Goal: Information Seeking & Learning: Learn about a topic

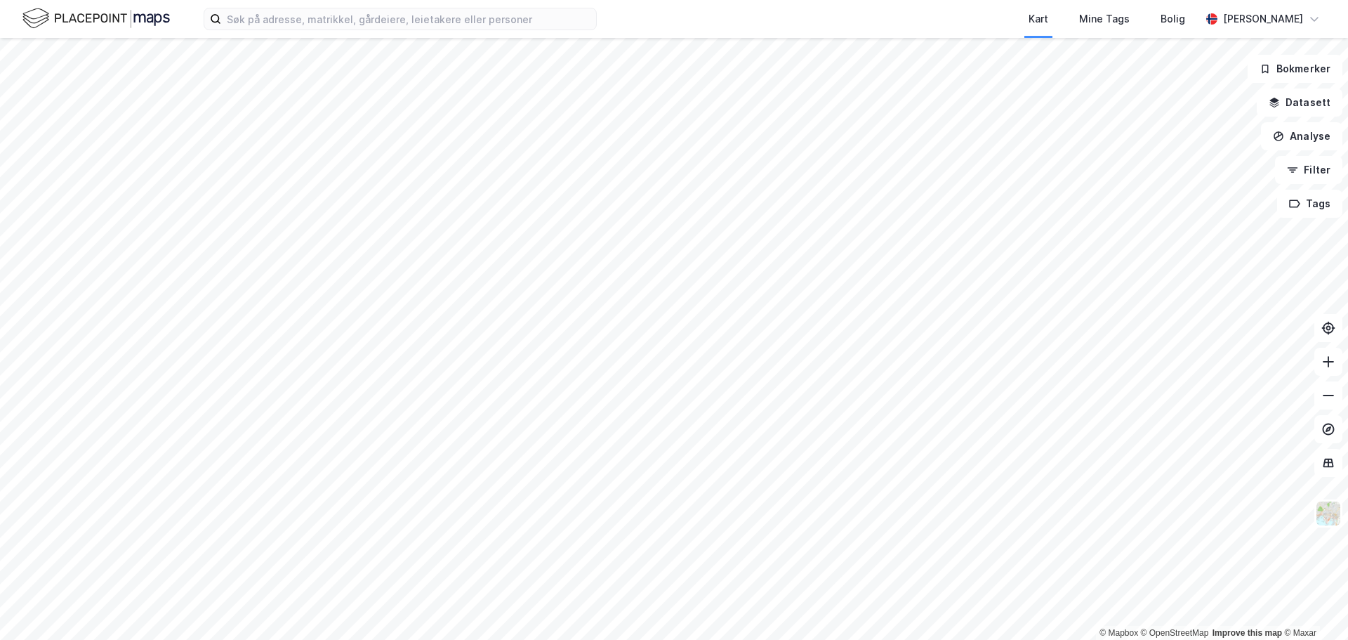
click at [112, 23] on img at bounding box center [95, 18] width 147 height 25
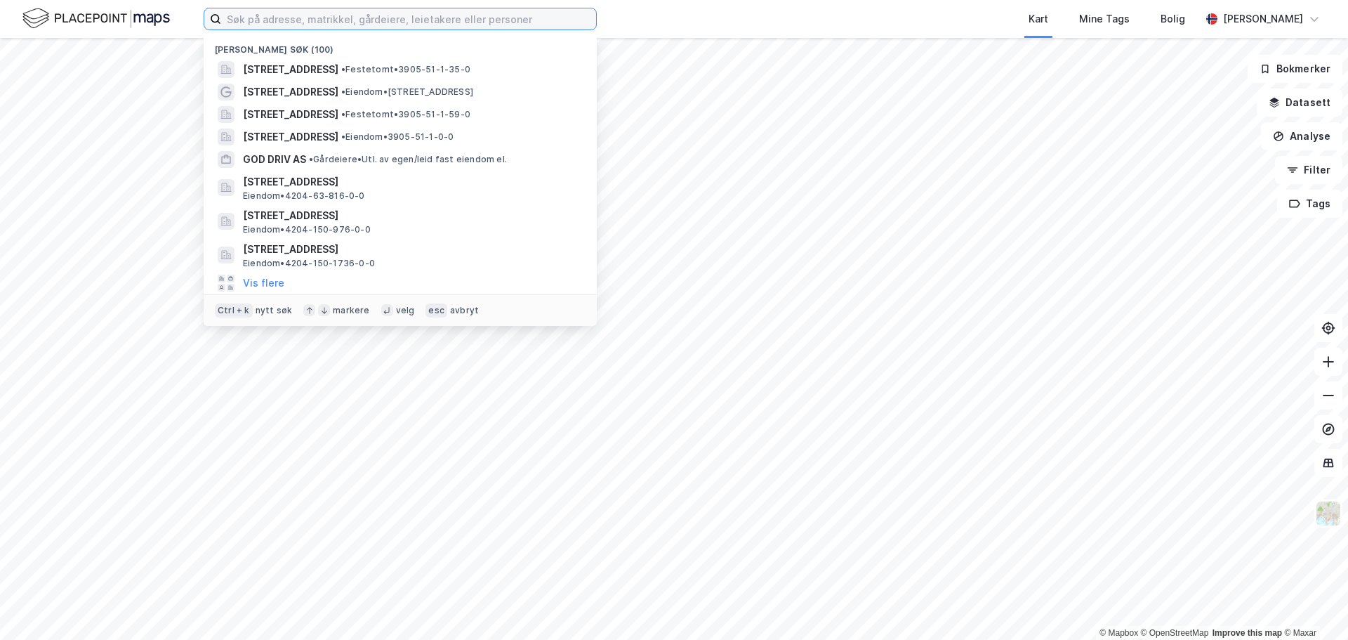
click at [317, 19] on input at bounding box center [408, 18] width 375 height 21
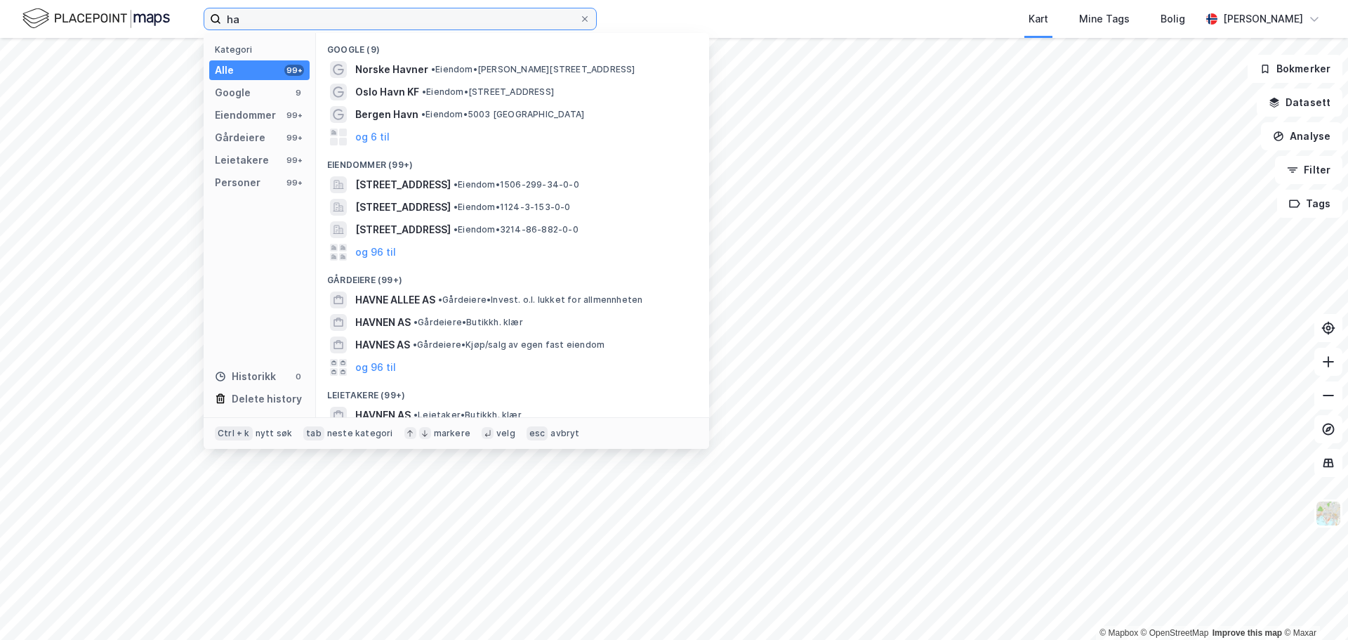
type input "h"
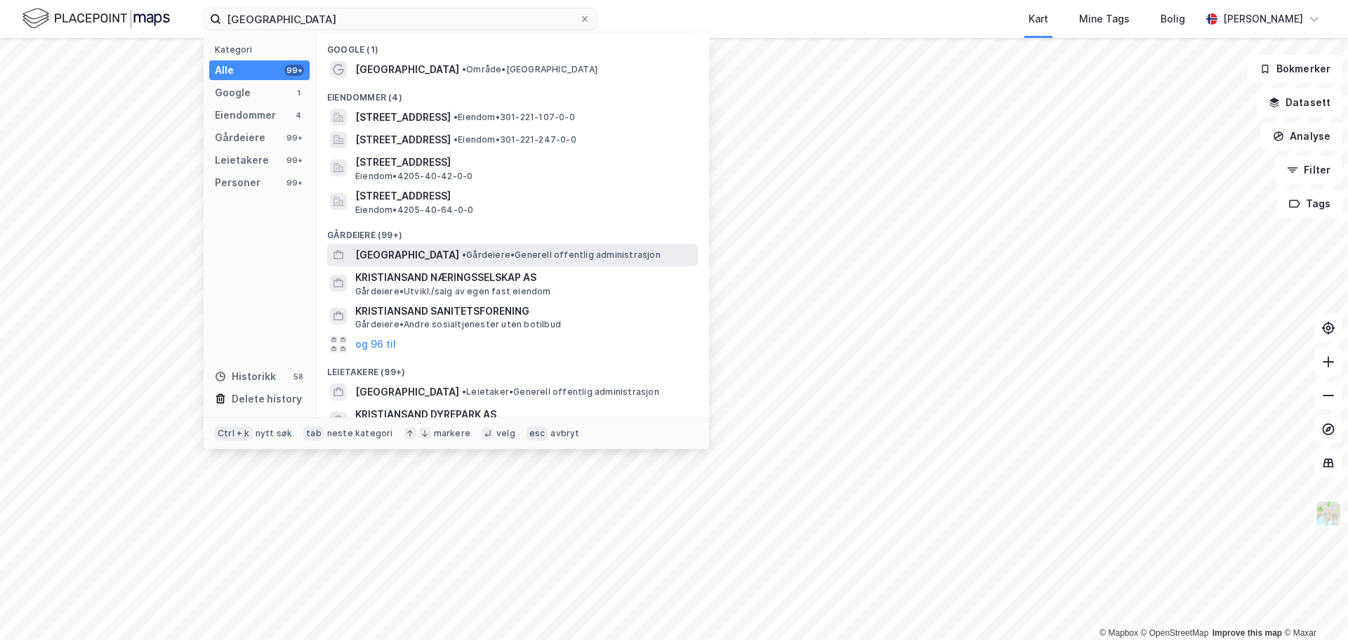
click at [409, 249] on span "[GEOGRAPHIC_DATA]" at bounding box center [407, 254] width 104 height 17
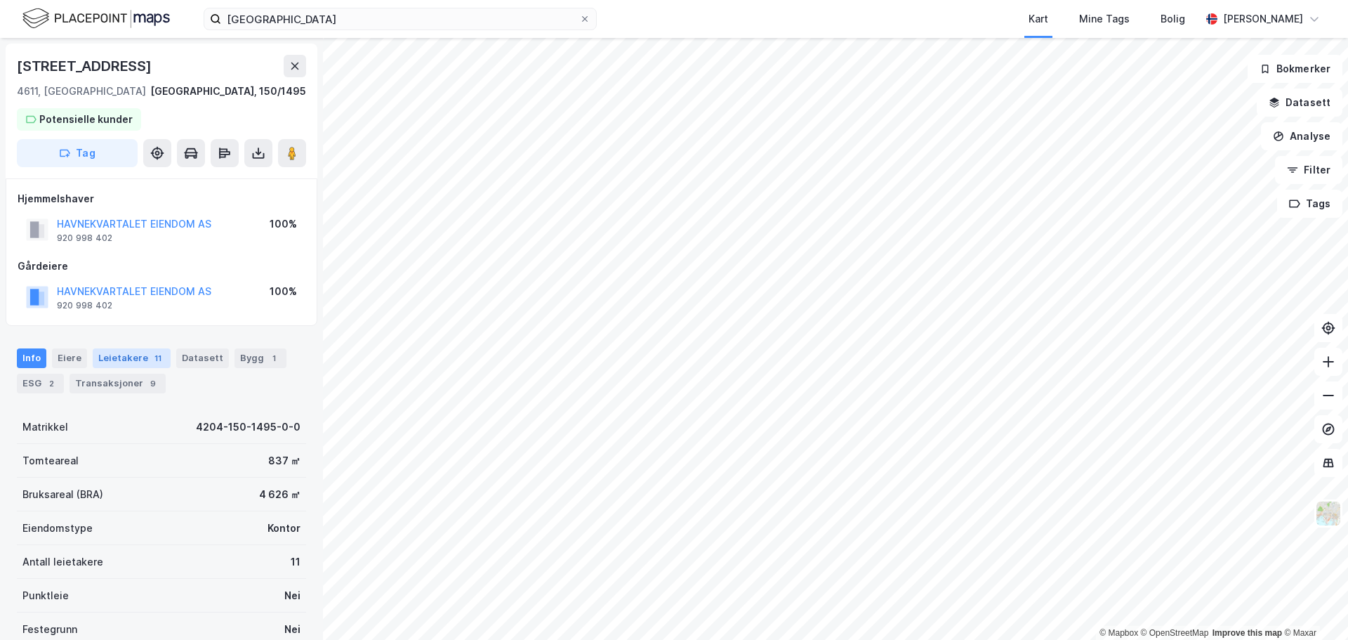
click at [129, 357] on div "Leietakere 11" at bounding box center [132, 358] width 78 height 20
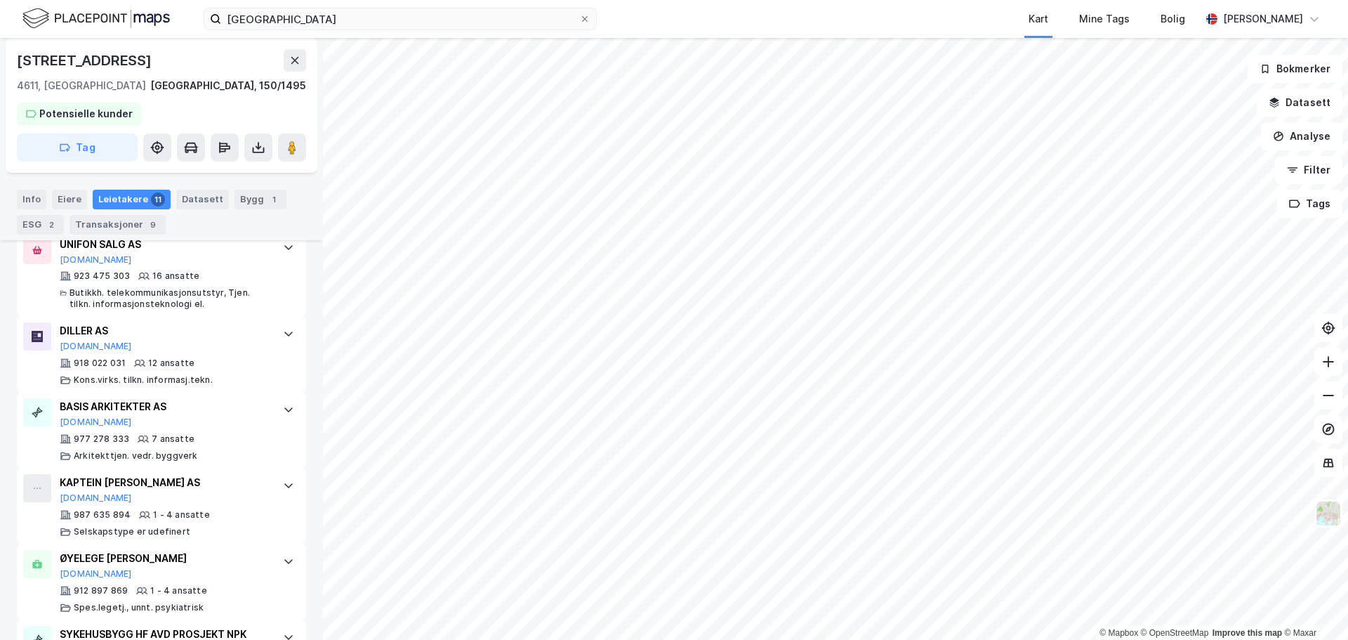
scroll to position [766, 0]
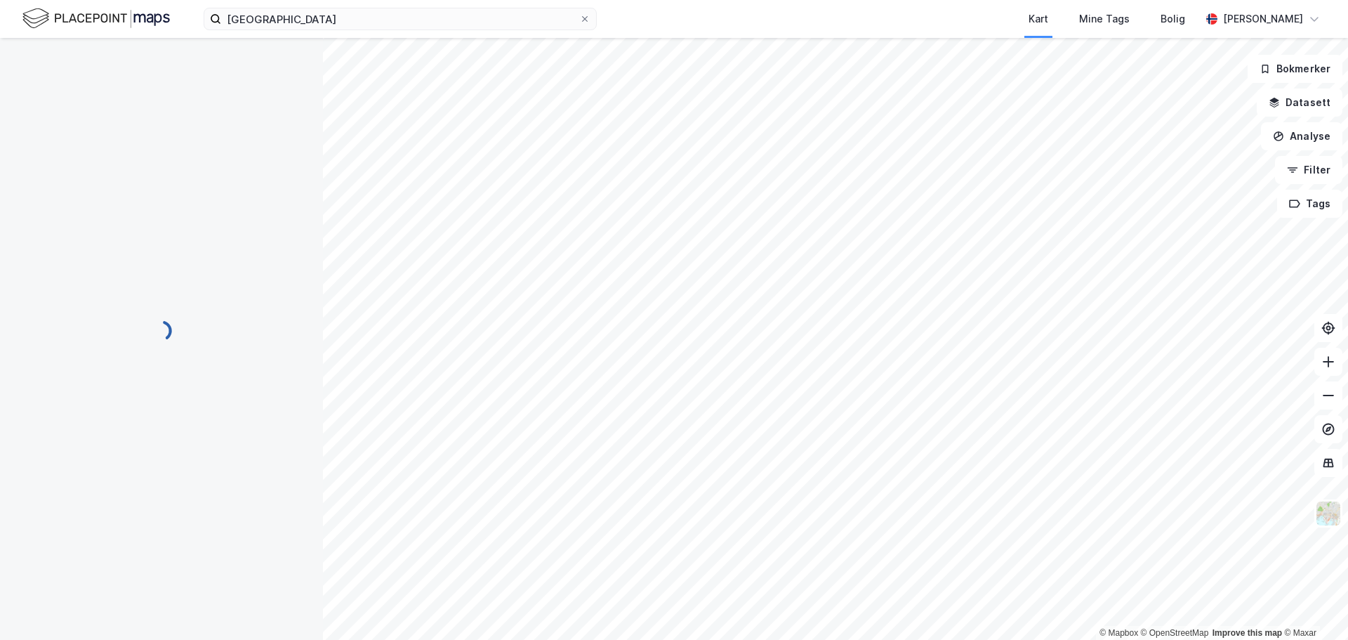
scroll to position [24, 0]
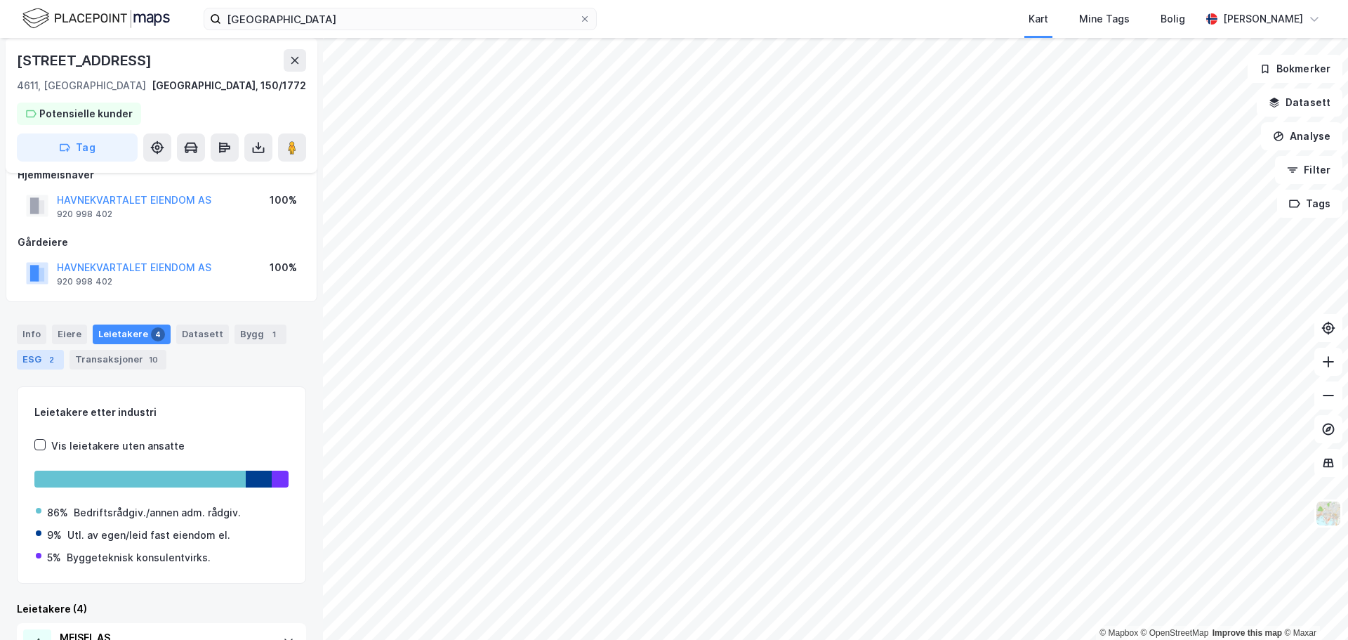
click at [38, 360] on div "ESG 2" at bounding box center [40, 360] width 47 height 20
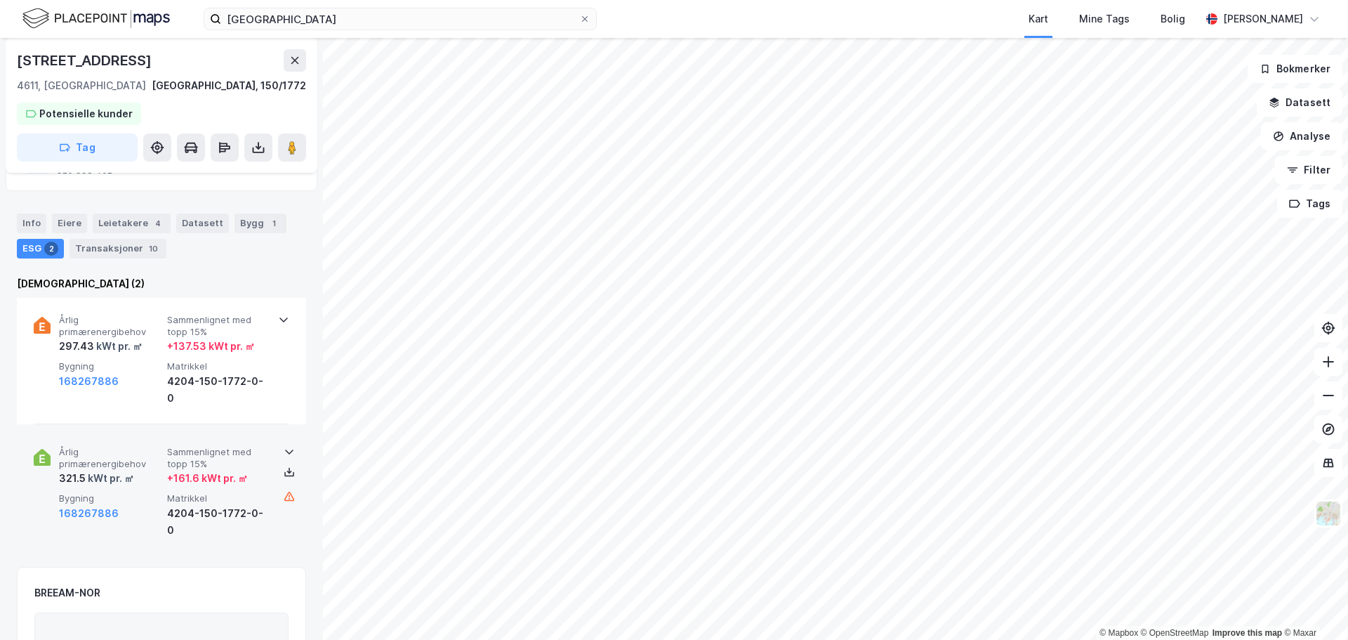
scroll to position [140, 0]
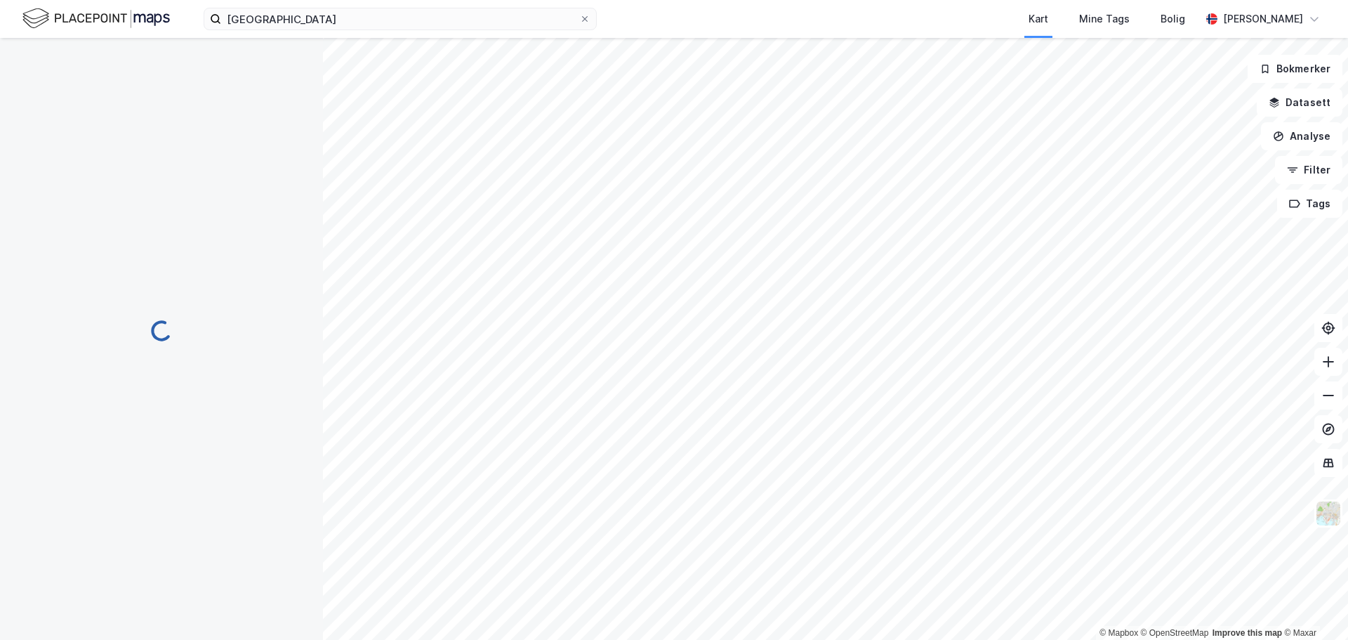
scroll to position [140, 0]
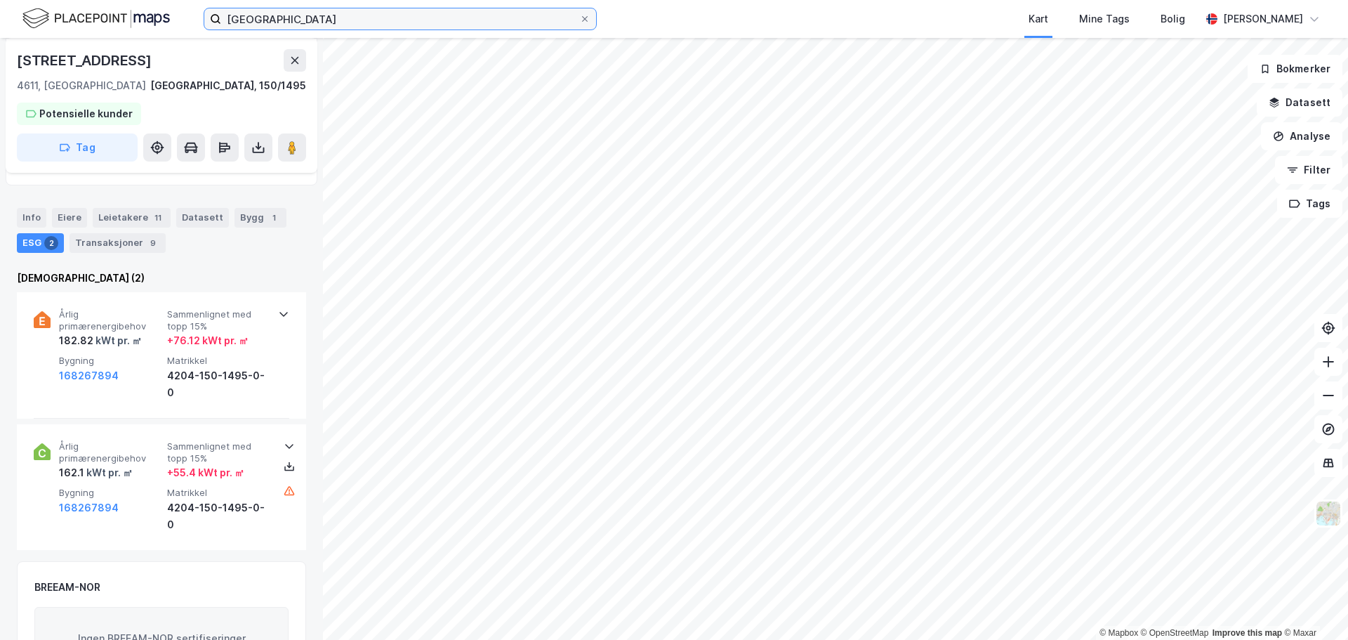
click at [324, 18] on input "[GEOGRAPHIC_DATA]" at bounding box center [400, 18] width 358 height 21
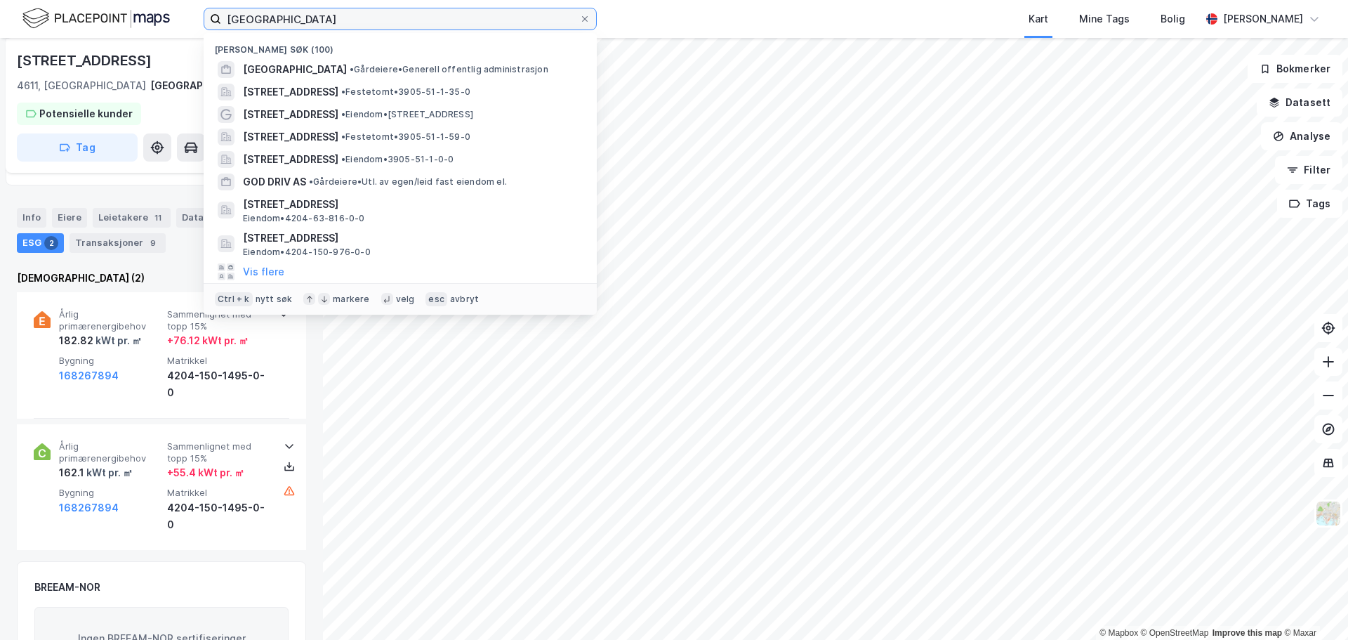
click at [324, 18] on input "[GEOGRAPHIC_DATA]" at bounding box center [400, 18] width 358 height 21
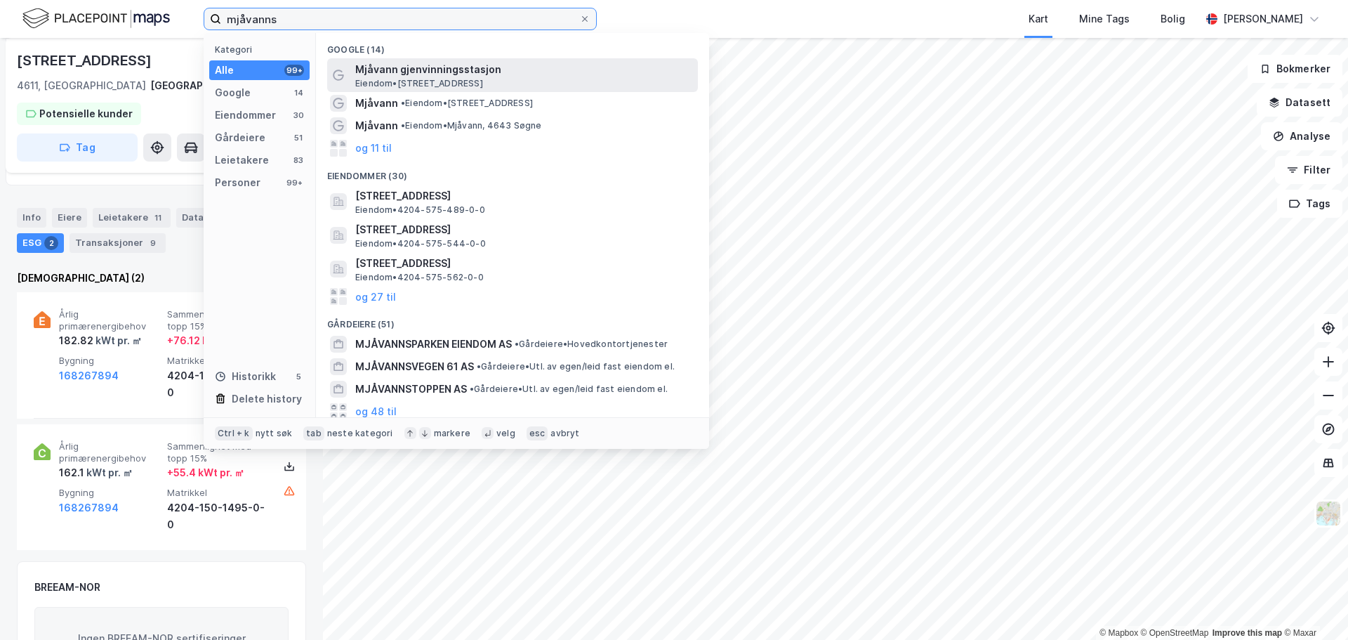
type input "mjåvanns"
click at [414, 73] on span "Mjåvann gjenvinningsstasjon" at bounding box center [523, 69] width 337 height 17
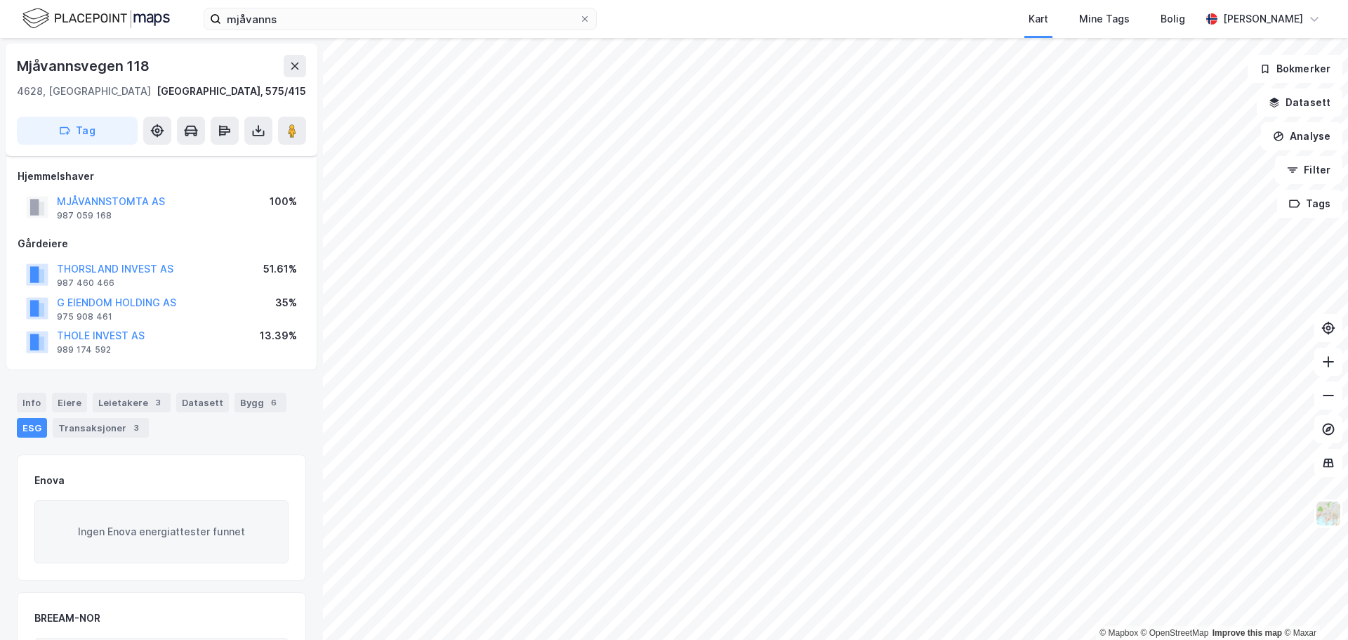
scroll to position [140, 0]
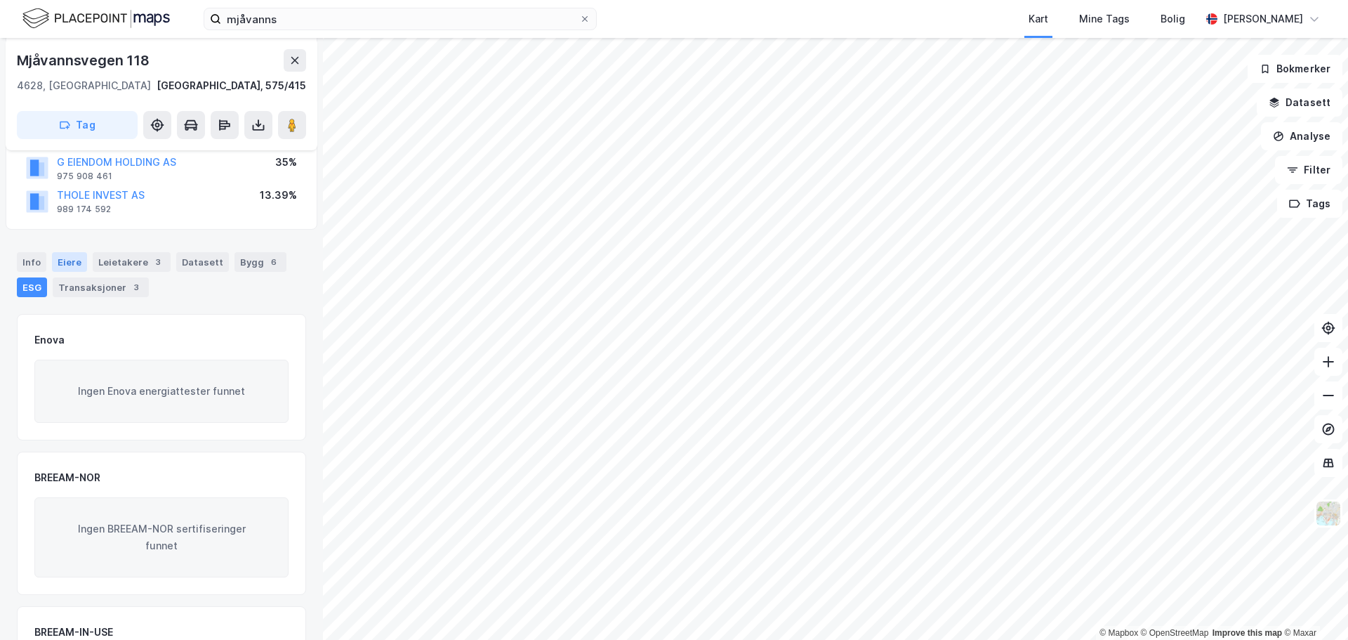
click at [72, 265] on div "Eiere" at bounding box center [69, 262] width 35 height 20
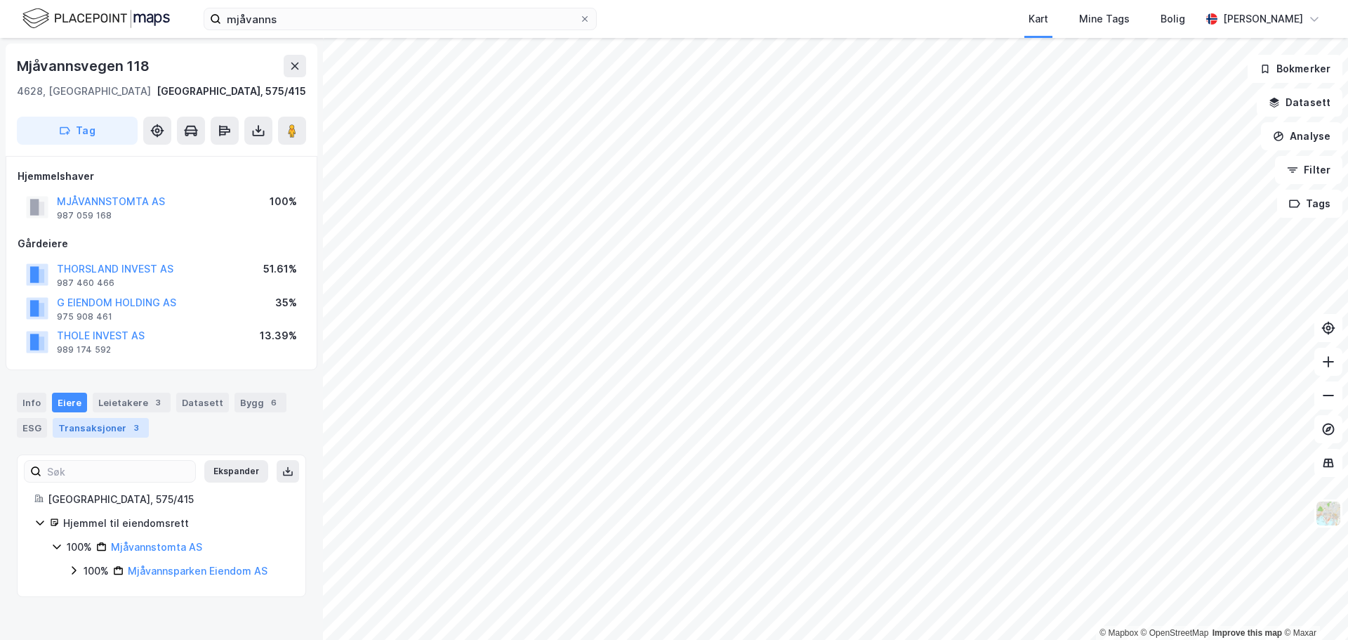
click at [112, 426] on div "Transaksjoner 3" at bounding box center [101, 428] width 96 height 20
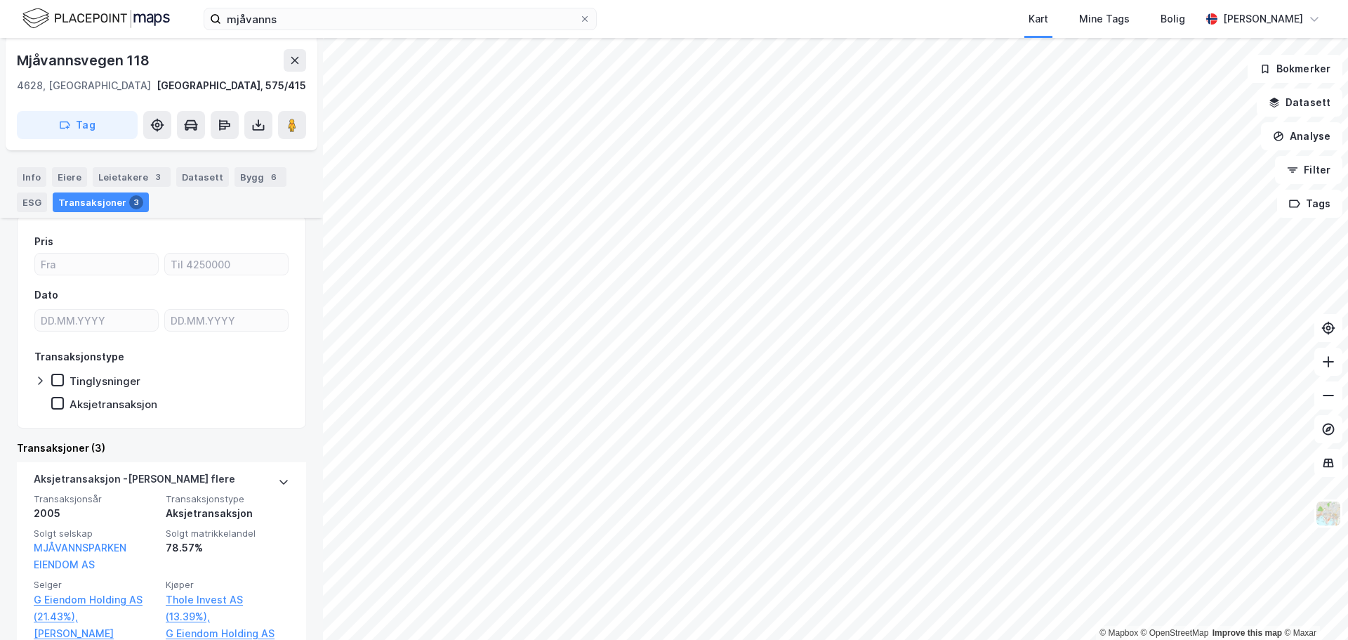
scroll to position [229, 0]
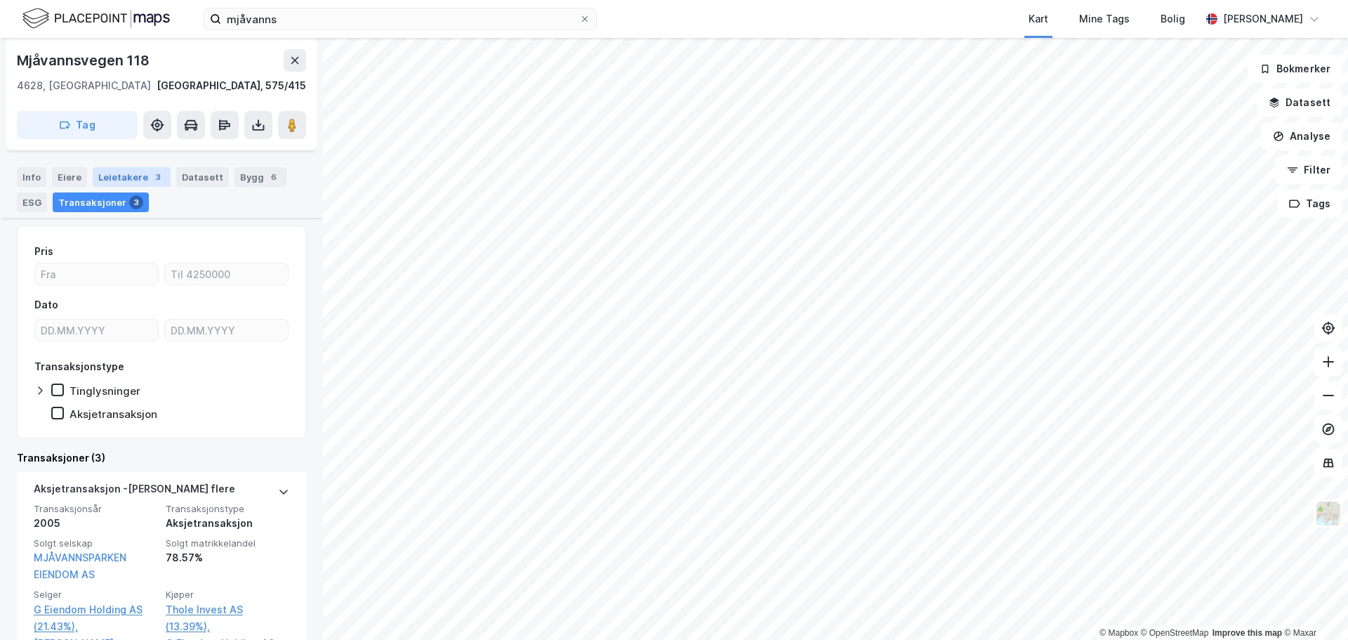
click at [112, 175] on div "Leietakere 3" at bounding box center [132, 177] width 78 height 20
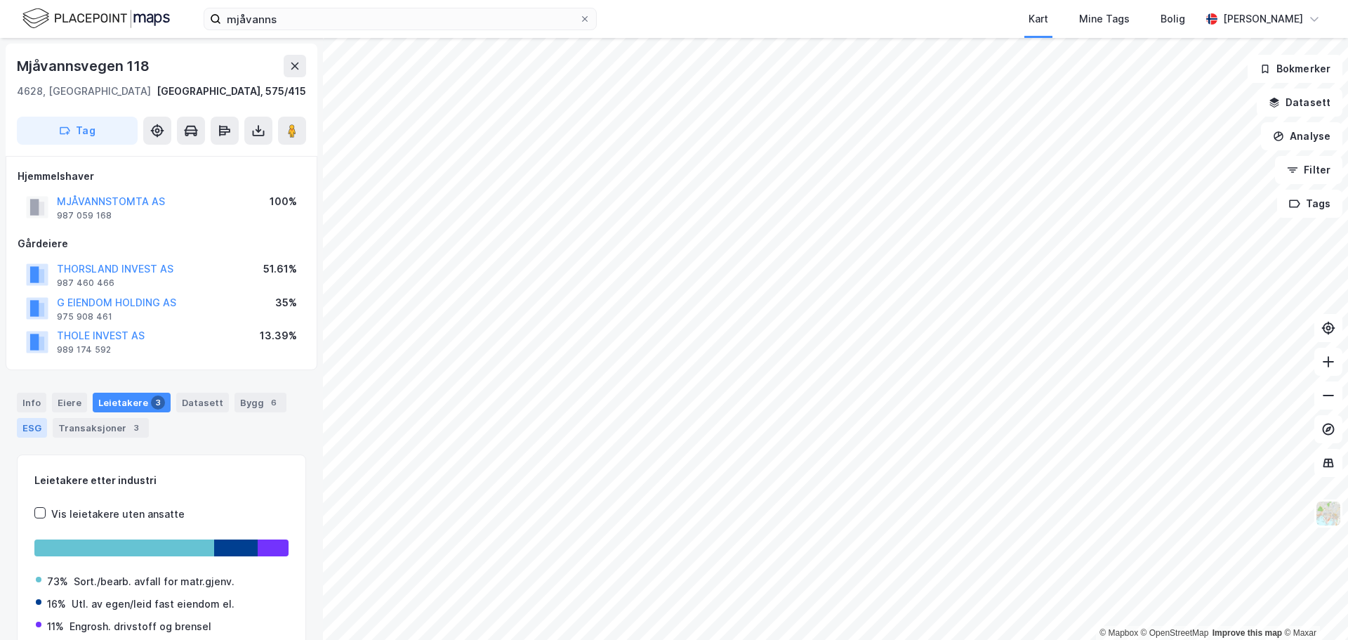
click at [29, 429] on div "ESG" at bounding box center [32, 428] width 30 height 20
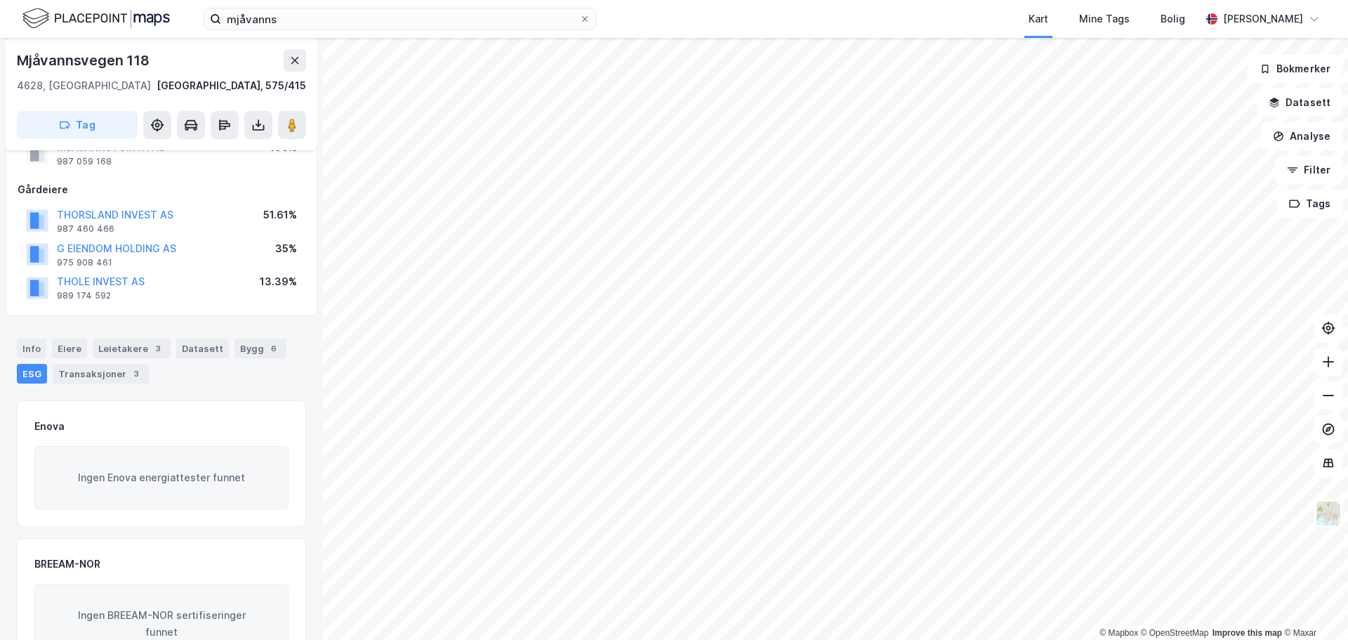
scroll to position [56, 0]
click at [0, 0] on button "G EIENDOM HOLDING AS" at bounding box center [0, 0] width 0 height 0
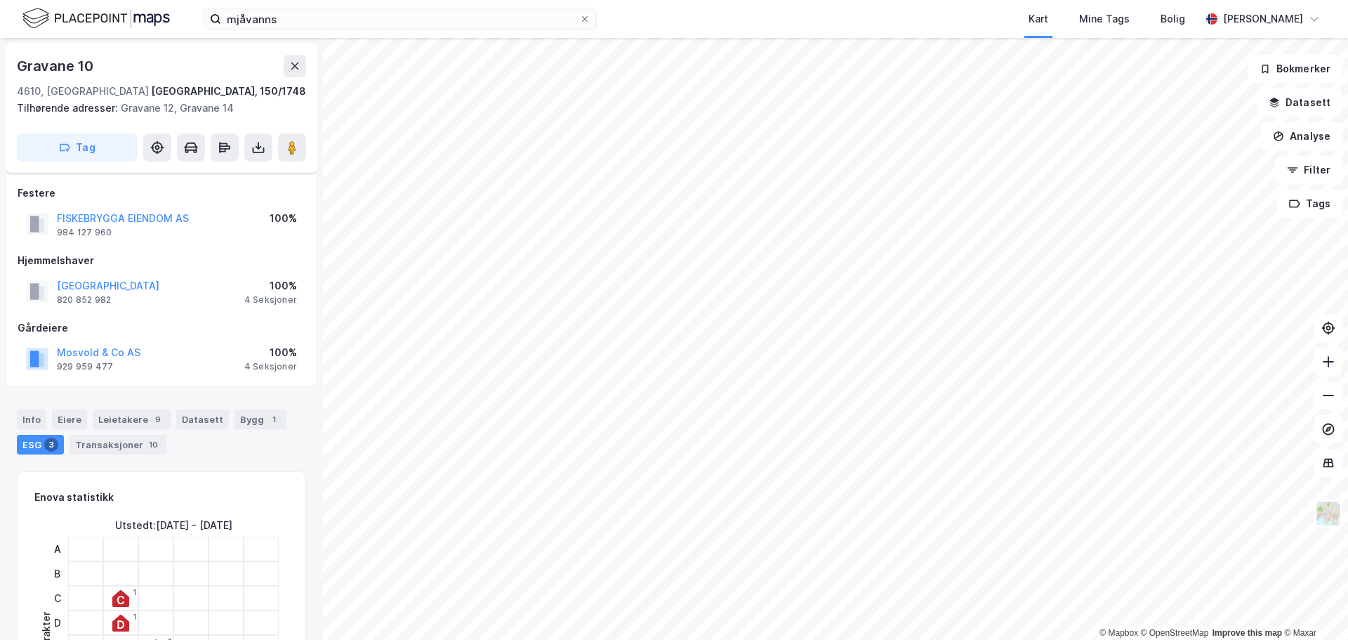
scroll to position [56, 0]
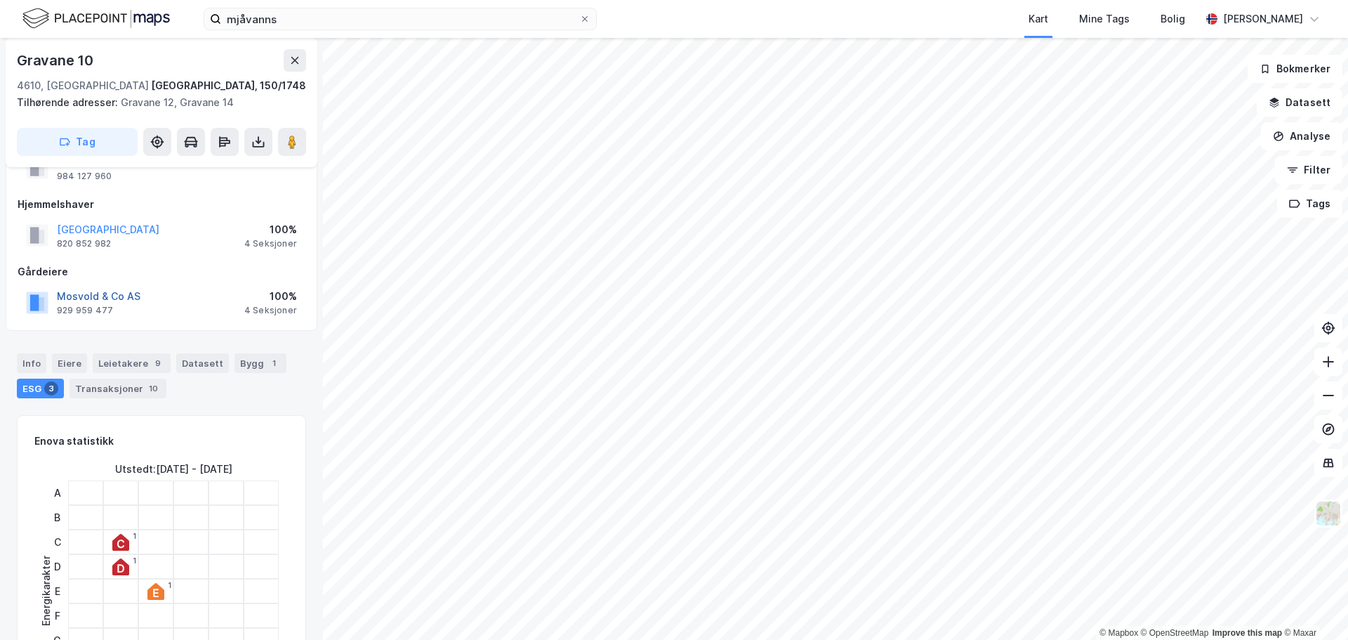
click at [0, 0] on button "Mosvold & Co AS" at bounding box center [0, 0] width 0 height 0
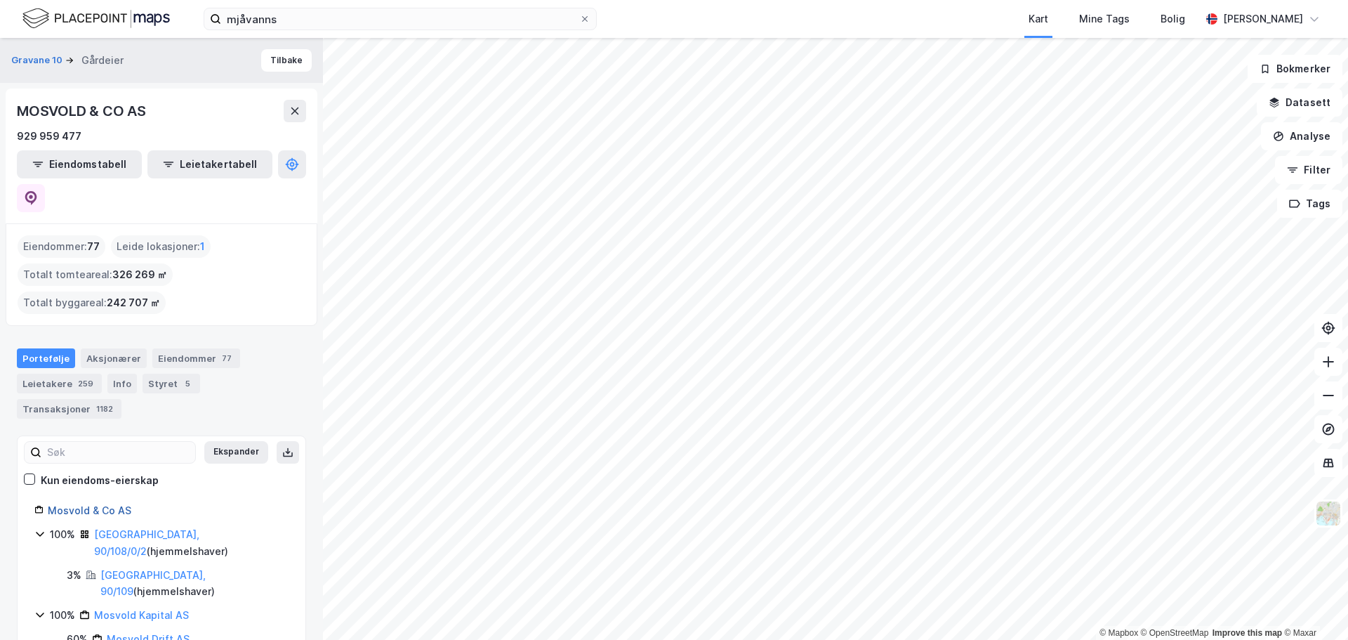
click at [124, 504] on link "Mosvold & Co AS" at bounding box center [90, 510] width 84 height 12
click at [97, 504] on link "Mosvold & Co AS" at bounding box center [90, 510] width 84 height 12
